Goal: Task Accomplishment & Management: Manage account settings

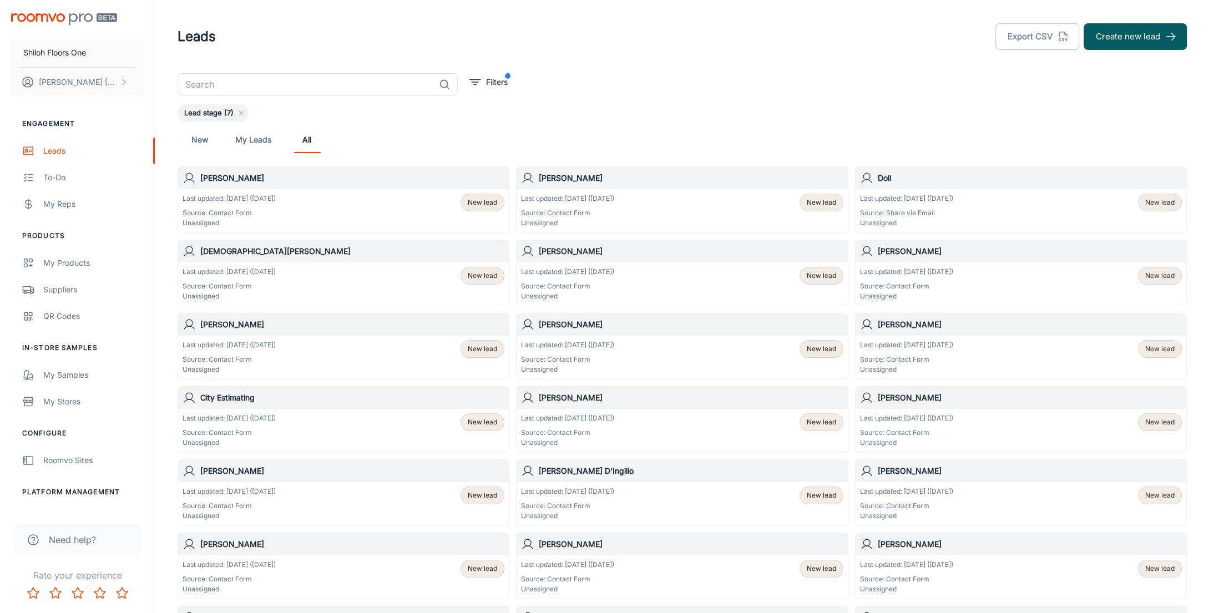
click at [1158, 199] on span "New lead" at bounding box center [1159, 202] width 29 height 10
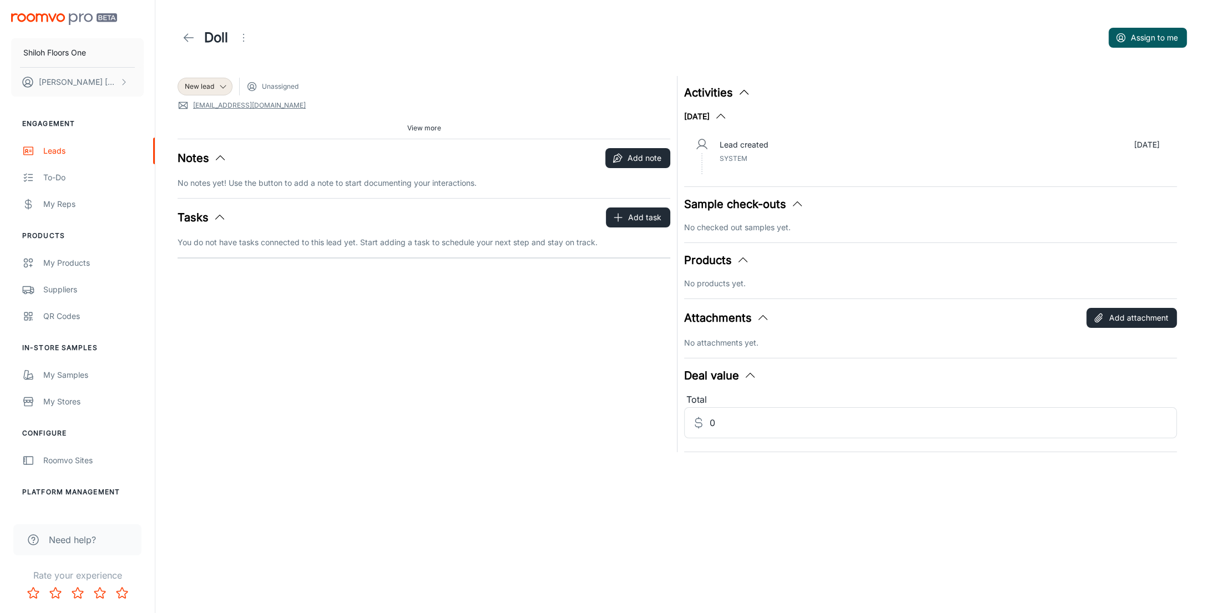
click at [779, 146] on div "Lead created [DATE]" at bounding box center [939, 145] width 439 height 12
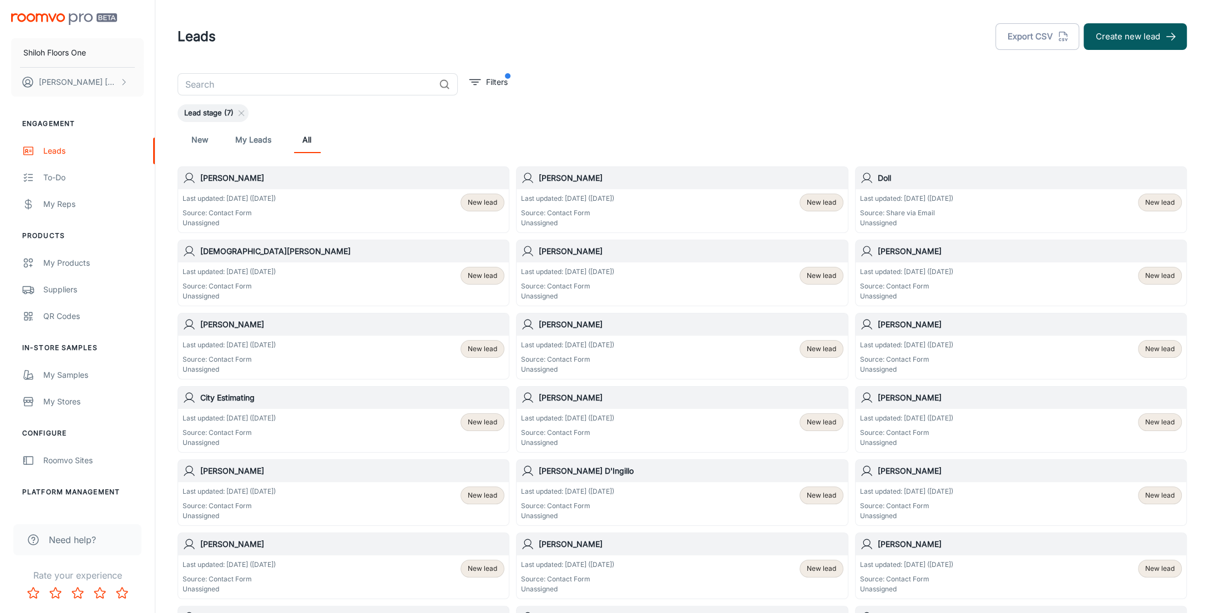
click at [479, 277] on span "New lead" at bounding box center [482, 276] width 29 height 10
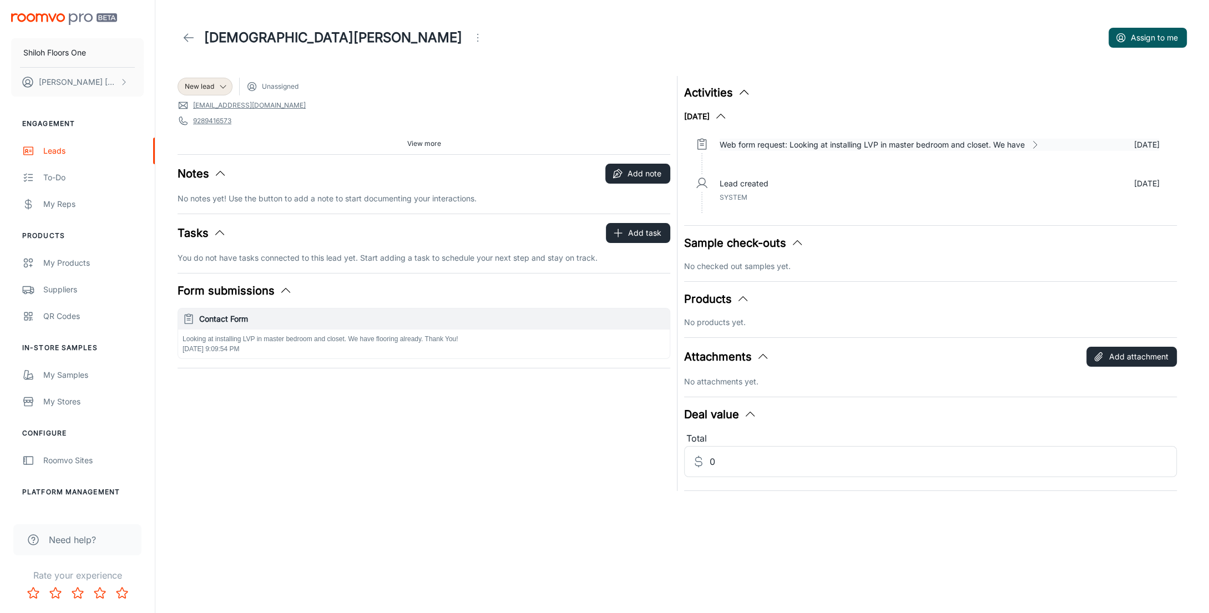
click at [1036, 145] on icon at bounding box center [1034, 144] width 11 height 11
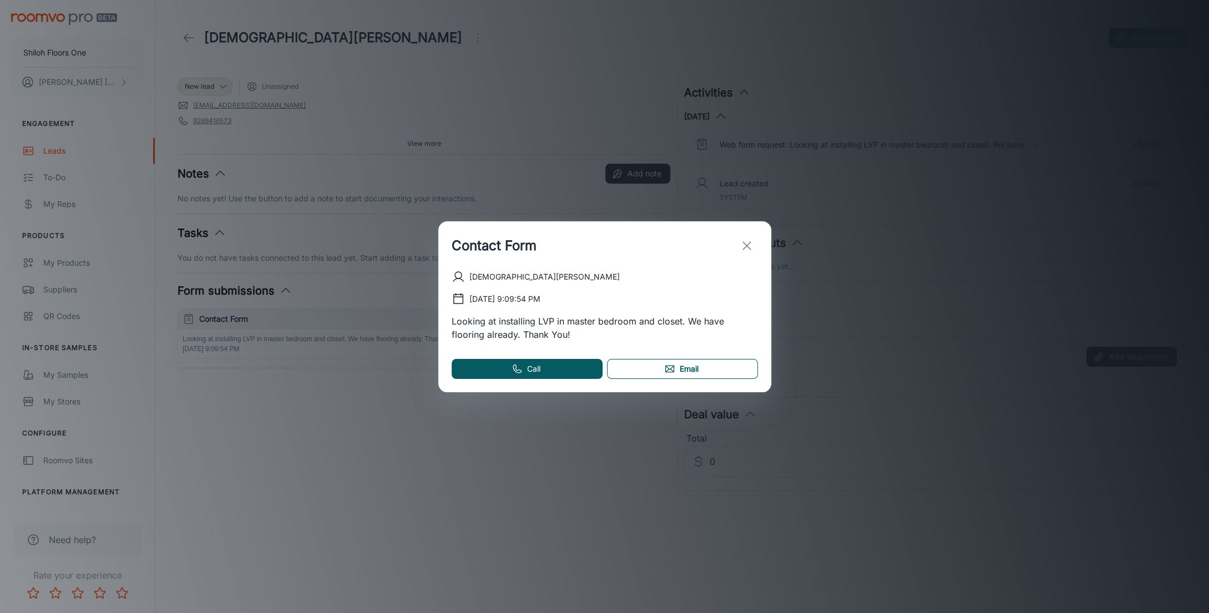
click at [694, 373] on link "Email" at bounding box center [682, 369] width 151 height 20
click at [748, 250] on icon "exit" at bounding box center [746, 245] width 13 height 13
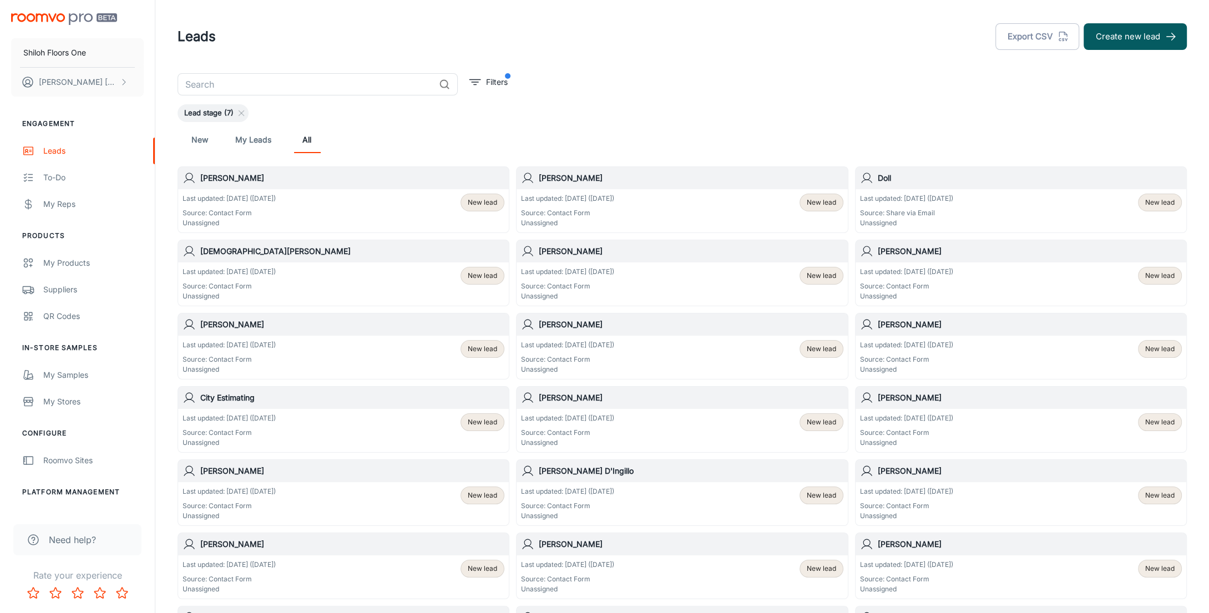
click at [779, 251] on h6 "[PERSON_NAME]" at bounding box center [691, 251] width 304 height 12
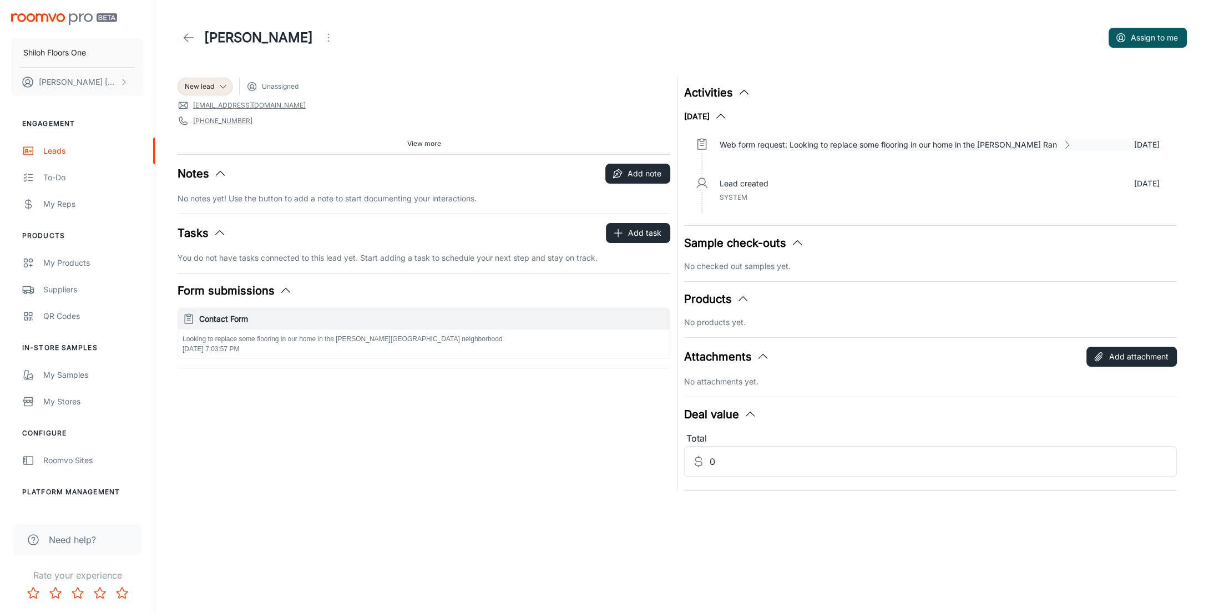
click at [1061, 141] on icon at bounding box center [1066, 144] width 11 height 11
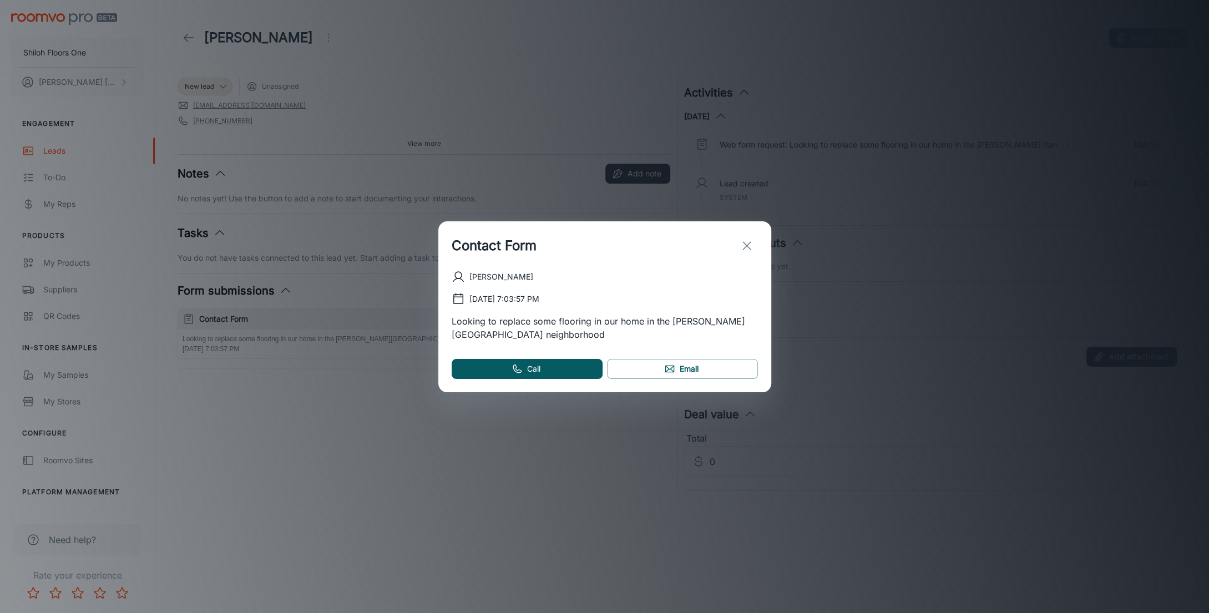
click at [743, 247] on icon "exit" at bounding box center [746, 245] width 13 height 13
